Goal: Information Seeking & Learning: Learn about a topic

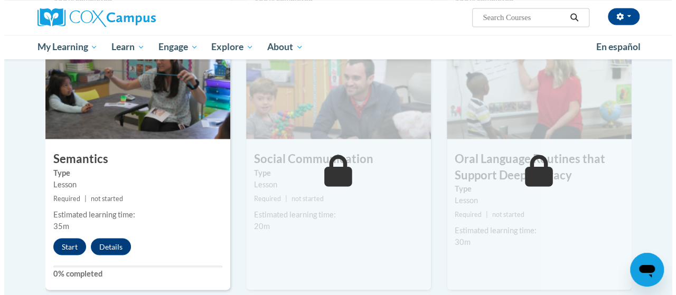
scroll to position [898, 0]
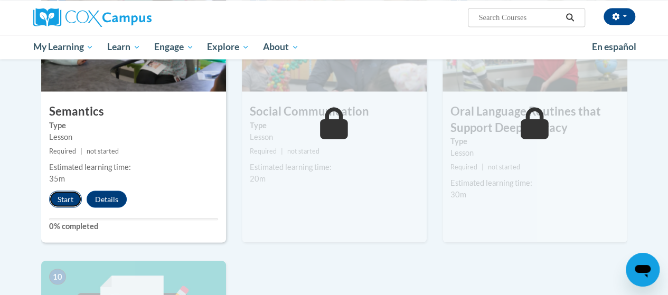
click at [62, 198] on button "Start" at bounding box center [65, 199] width 33 height 17
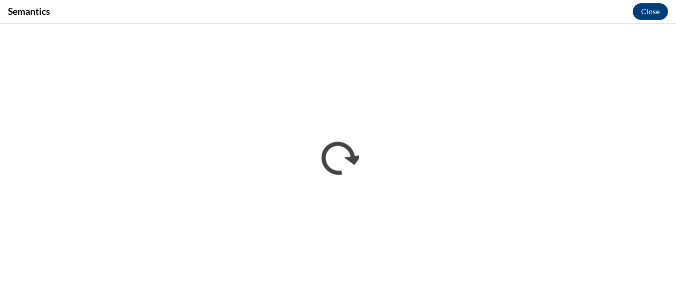
scroll to position [0, 0]
